Goal: Task Accomplishment & Management: Complete application form

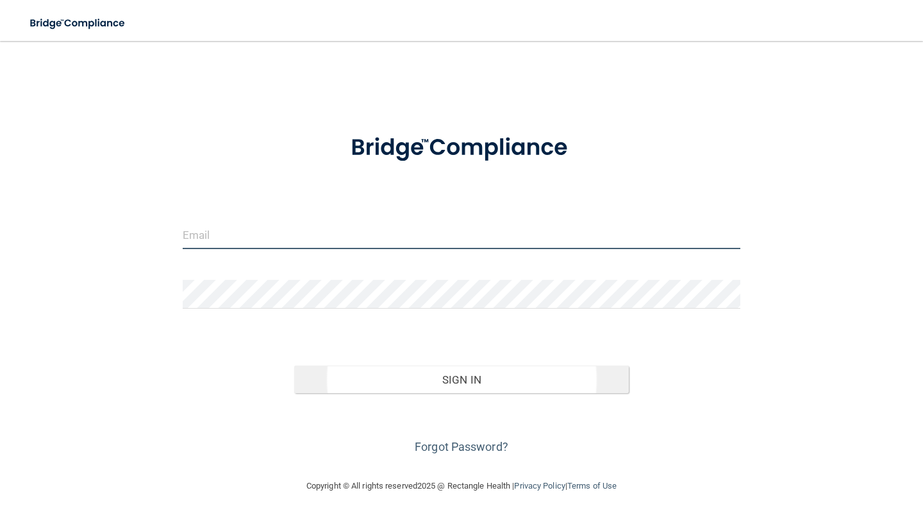
type input "[PERSON_NAME][EMAIL_ADDRESS][PERSON_NAME][DOMAIN_NAME]"
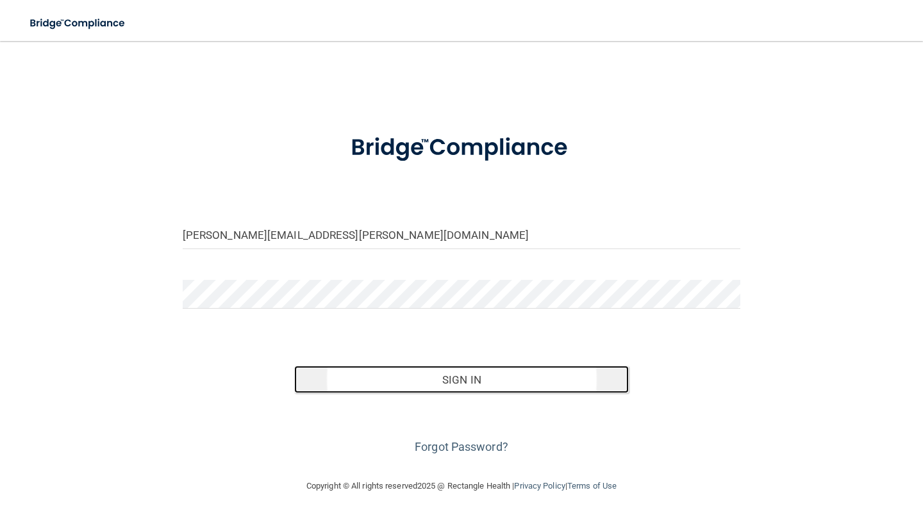
click at [404, 380] on button "Sign In" at bounding box center [461, 380] width 335 height 28
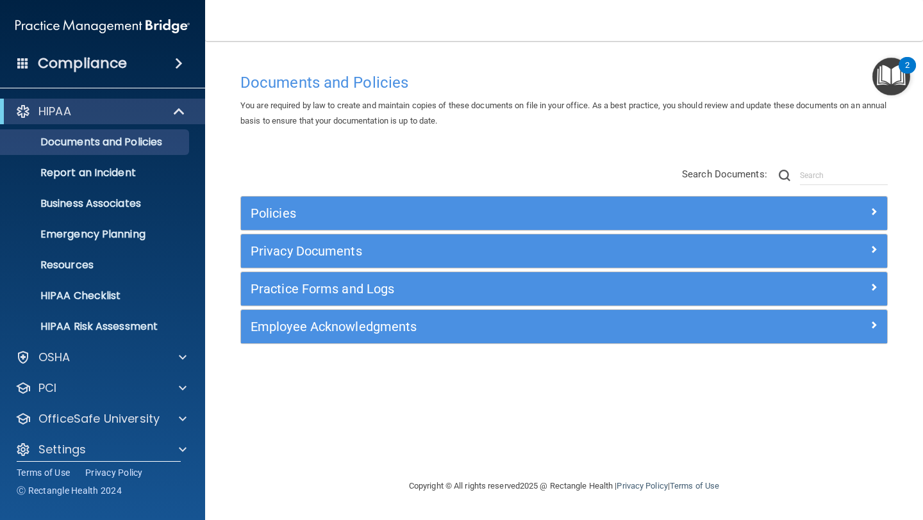
click at [124, 190] on ul "Documents and Policies Report an Incident Business Associates Emergency Plannin…" at bounding box center [103, 231] width 232 height 215
click at [121, 203] on p "Business Associates" at bounding box center [95, 203] width 175 height 13
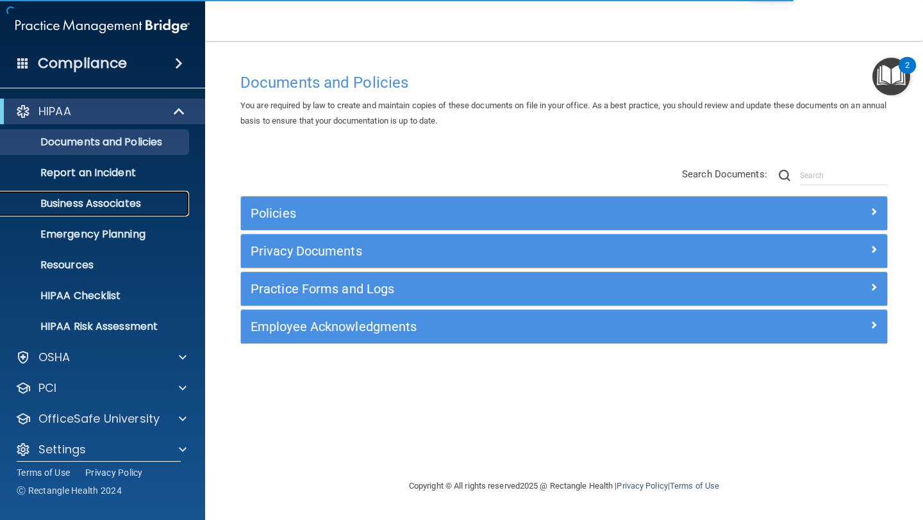
click at [134, 207] on p "Business Associates" at bounding box center [95, 203] width 175 height 13
click at [139, 217] on ul "Documents and Policies Report an Incident Business Associates Emergency Plannin…" at bounding box center [103, 231] width 232 height 215
click at [139, 210] on p "Business Associates" at bounding box center [95, 203] width 175 height 13
click at [114, 171] on p "Report an Incident" at bounding box center [95, 173] width 175 height 13
